Goal: Task Accomplishment & Management: Manage account settings

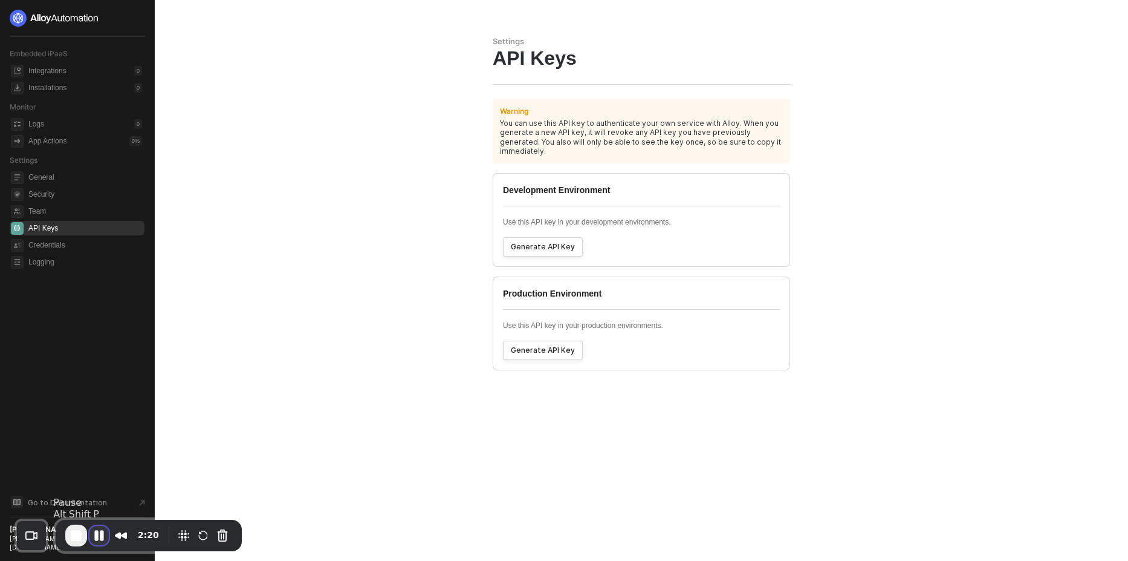
click at [97, 535] on button "Pause Recording" at bounding box center [98, 534] width 19 height 19
click at [443, 197] on main "Settings API Keys Warning You can use this API key to authenticate your own ser…" at bounding box center [564, 280] width 1128 height 561
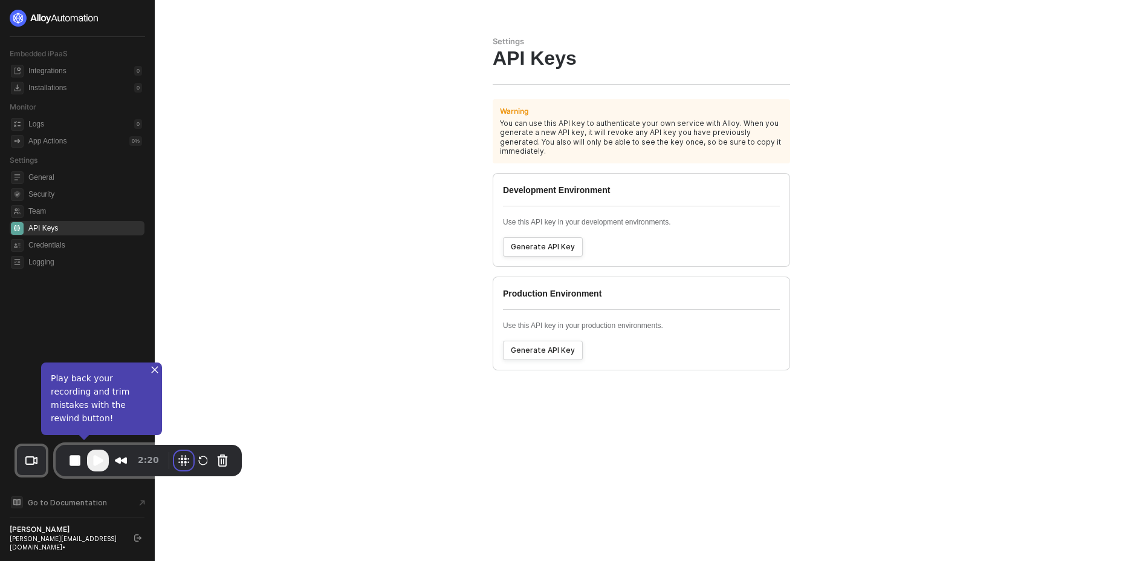
drag, startPoint x: 181, startPoint y: 536, endPoint x: 135, endPoint y: 461, distance: 87.9
click at [135, 461] on div "2:20" at bounding box center [148, 460] width 167 height 22
click at [97, 461] on span "Play Recording" at bounding box center [98, 460] width 15 height 15
